Goal: Task Accomplishment & Management: Manage account settings

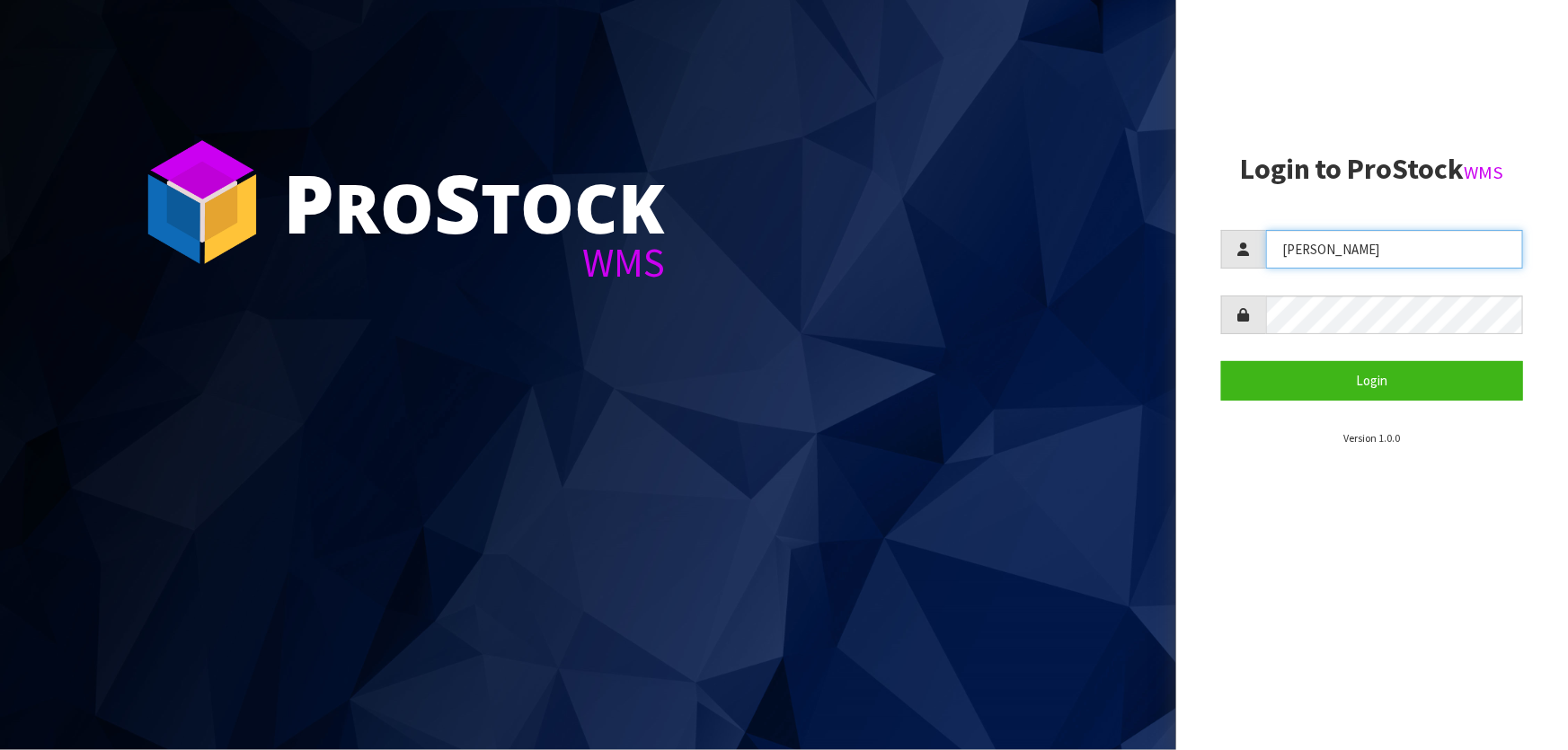
drag, startPoint x: 1385, startPoint y: 255, endPoint x: 1232, endPoint y: 255, distance: 153.0
click at [1232, 255] on div "[PERSON_NAME]" at bounding box center [1372, 249] width 302 height 38
type input "[PERSON_NAME]"
click at [1221, 361] on button "Login" at bounding box center [1372, 380] width 302 height 38
